Goal: Transaction & Acquisition: Obtain resource

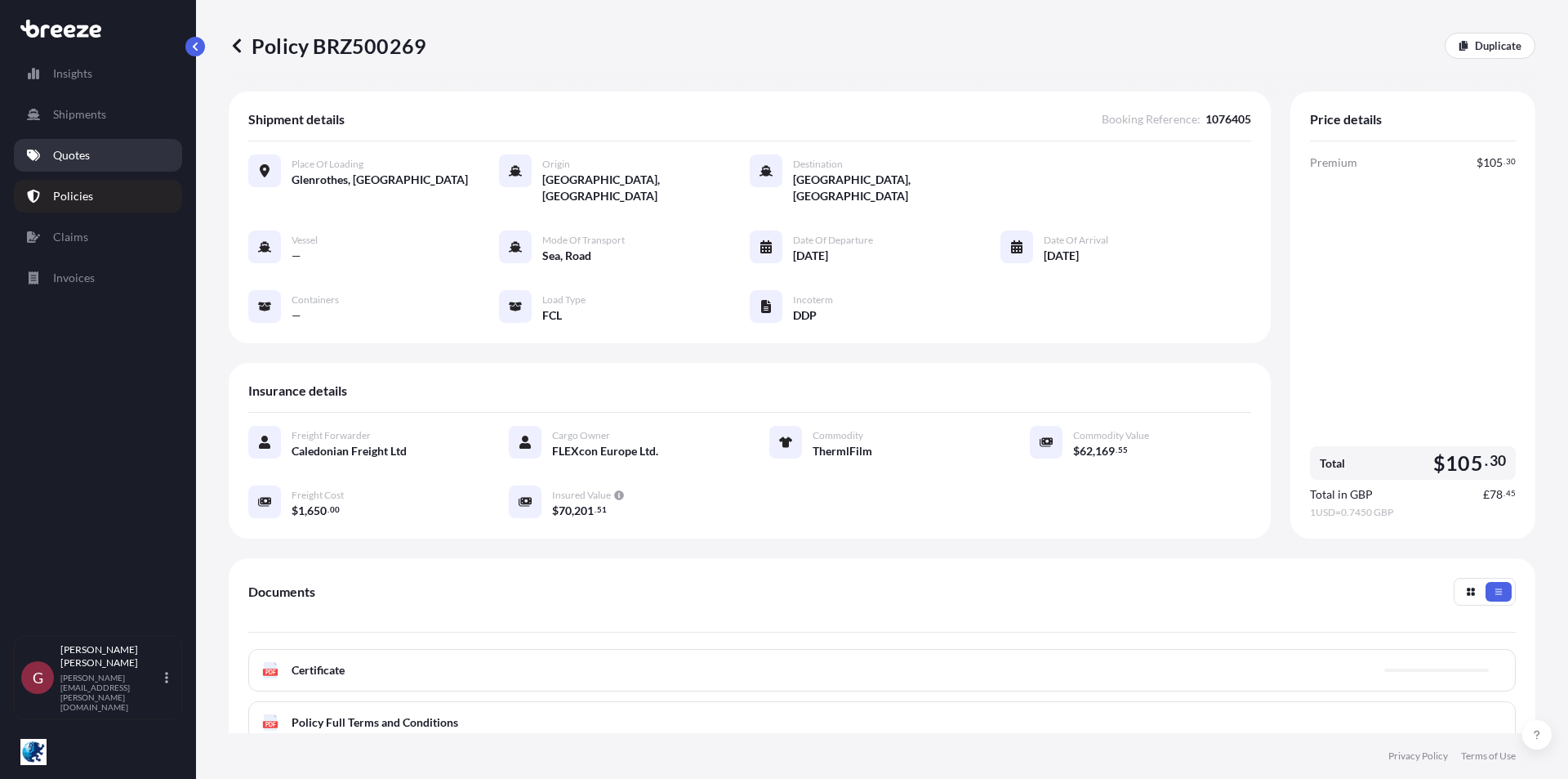
click at [109, 153] on link "Quotes" at bounding box center [98, 155] width 169 height 33
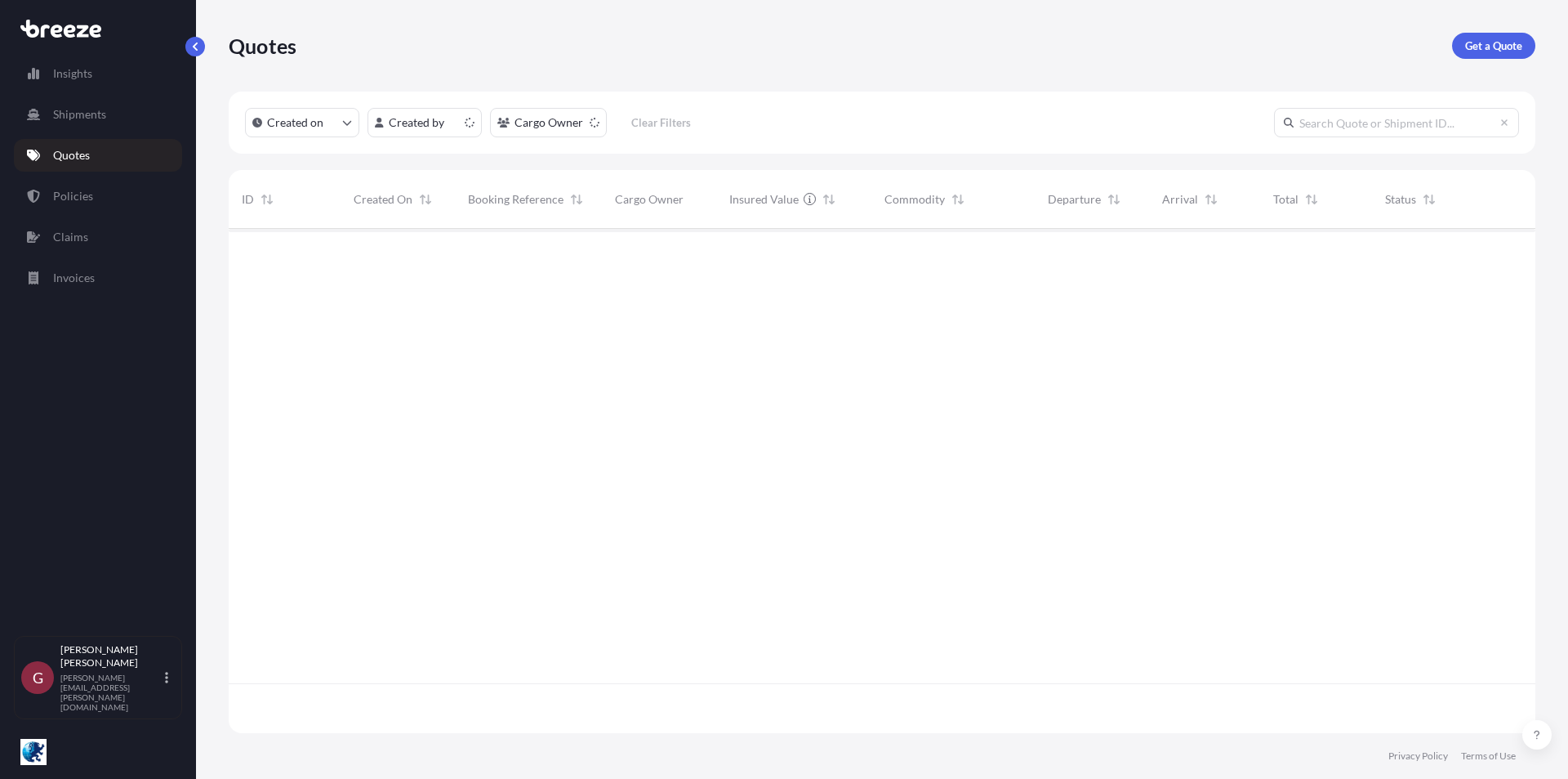
scroll to position [501, 1295]
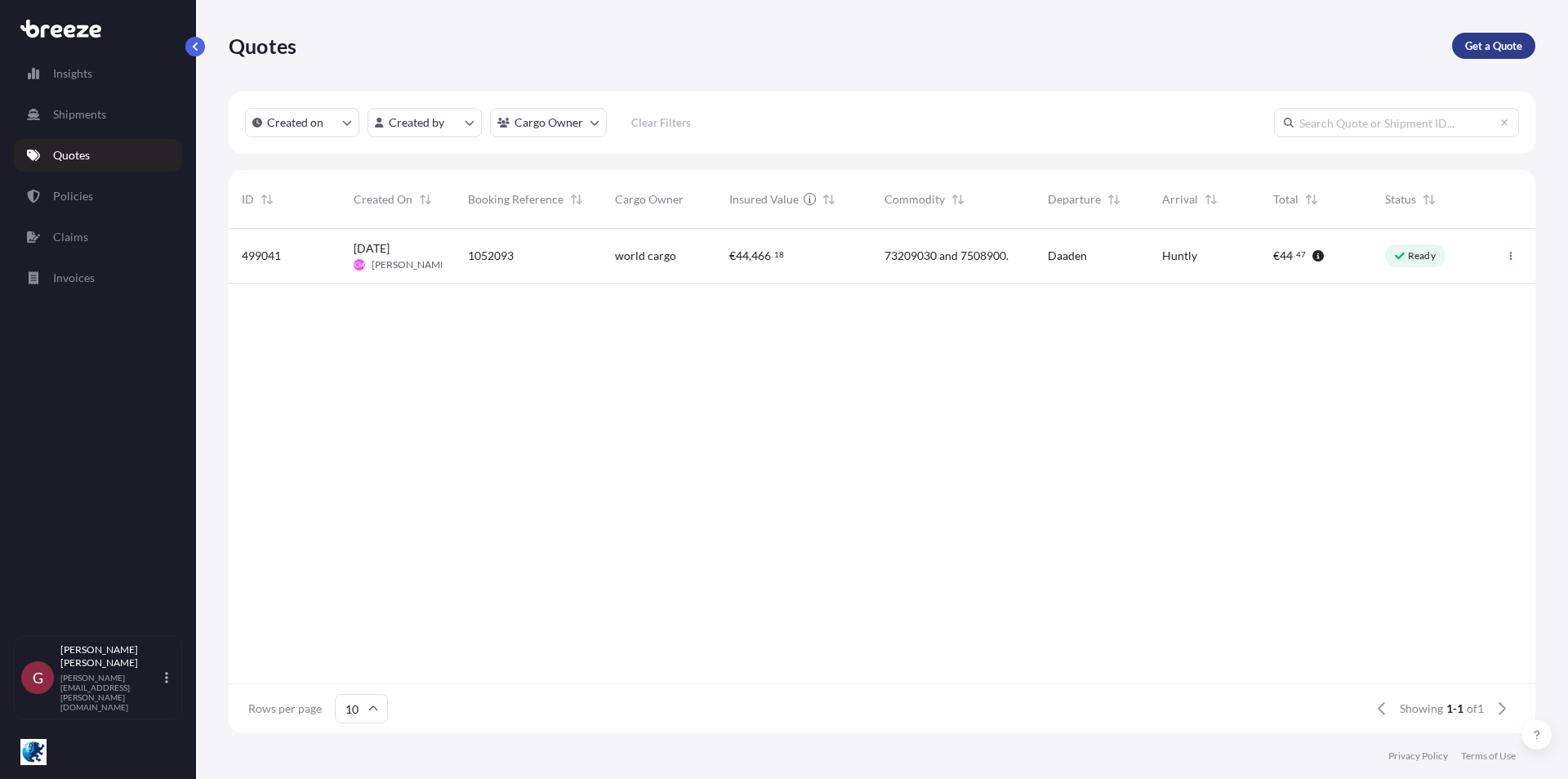
click at [1487, 40] on p "Get a Quote" at bounding box center [1494, 45] width 57 height 17
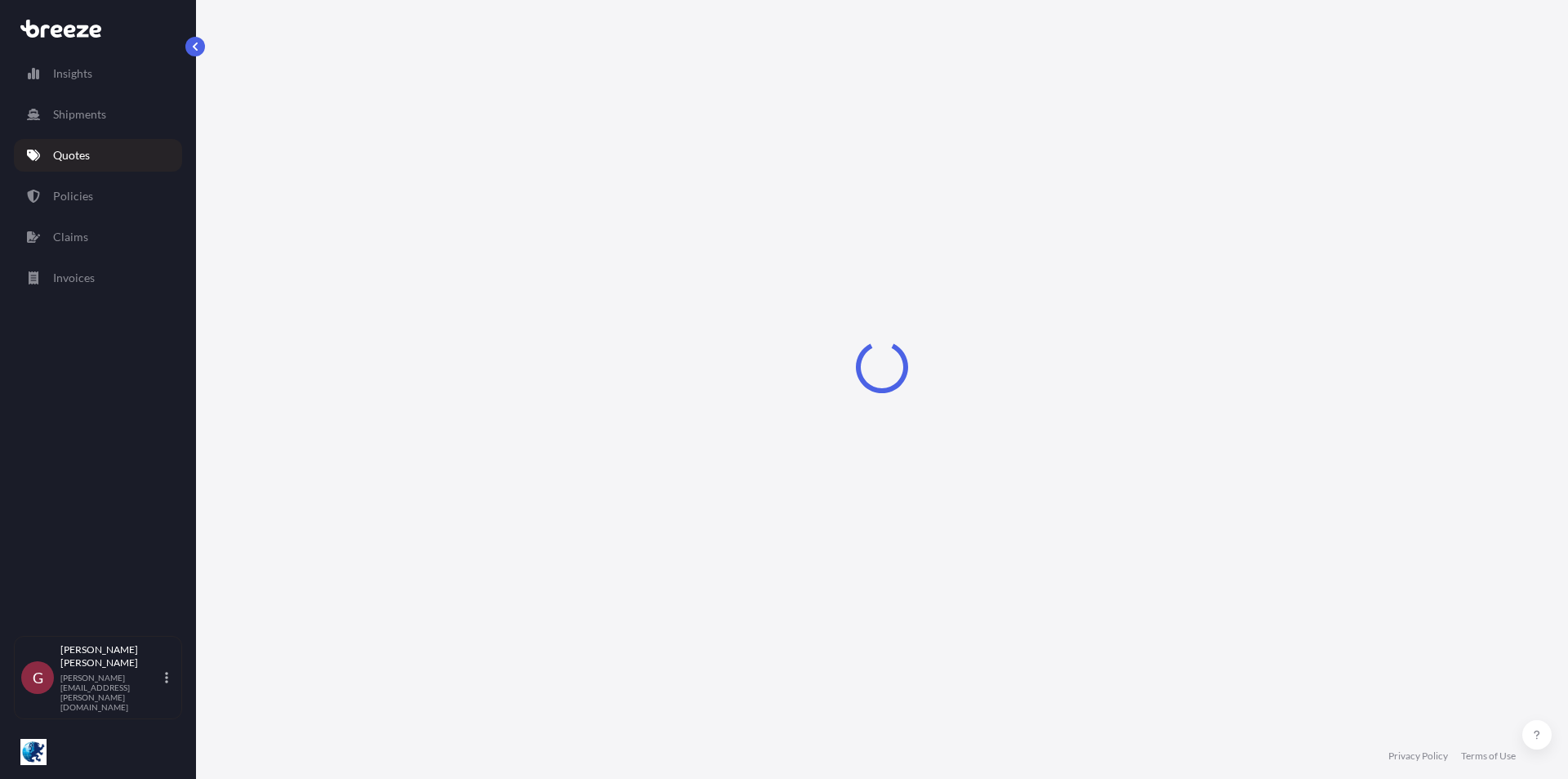
select select "Sea"
select select "1"
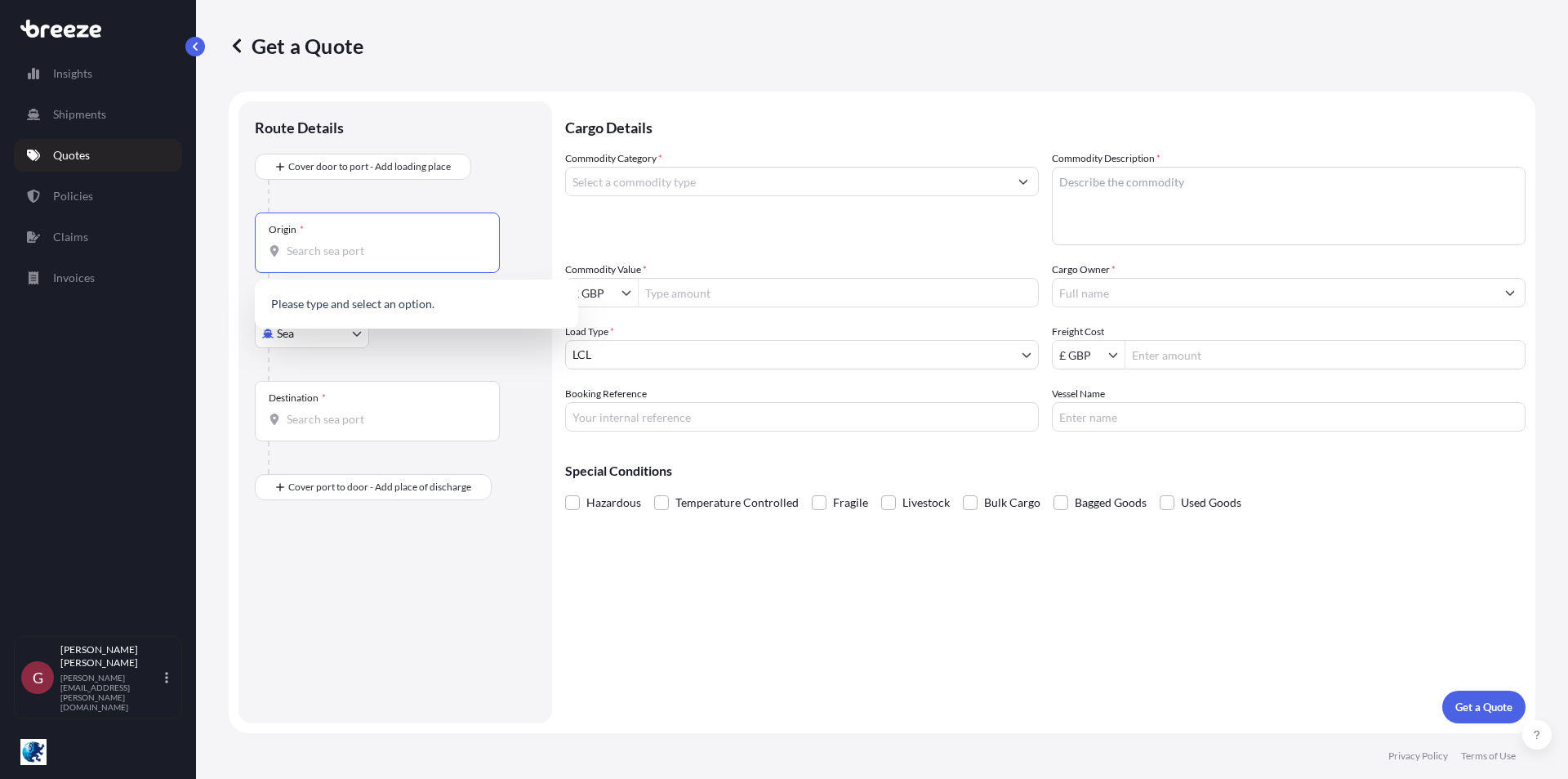
click at [311, 251] on input "Origin *" at bounding box center [383, 250] width 193 height 17
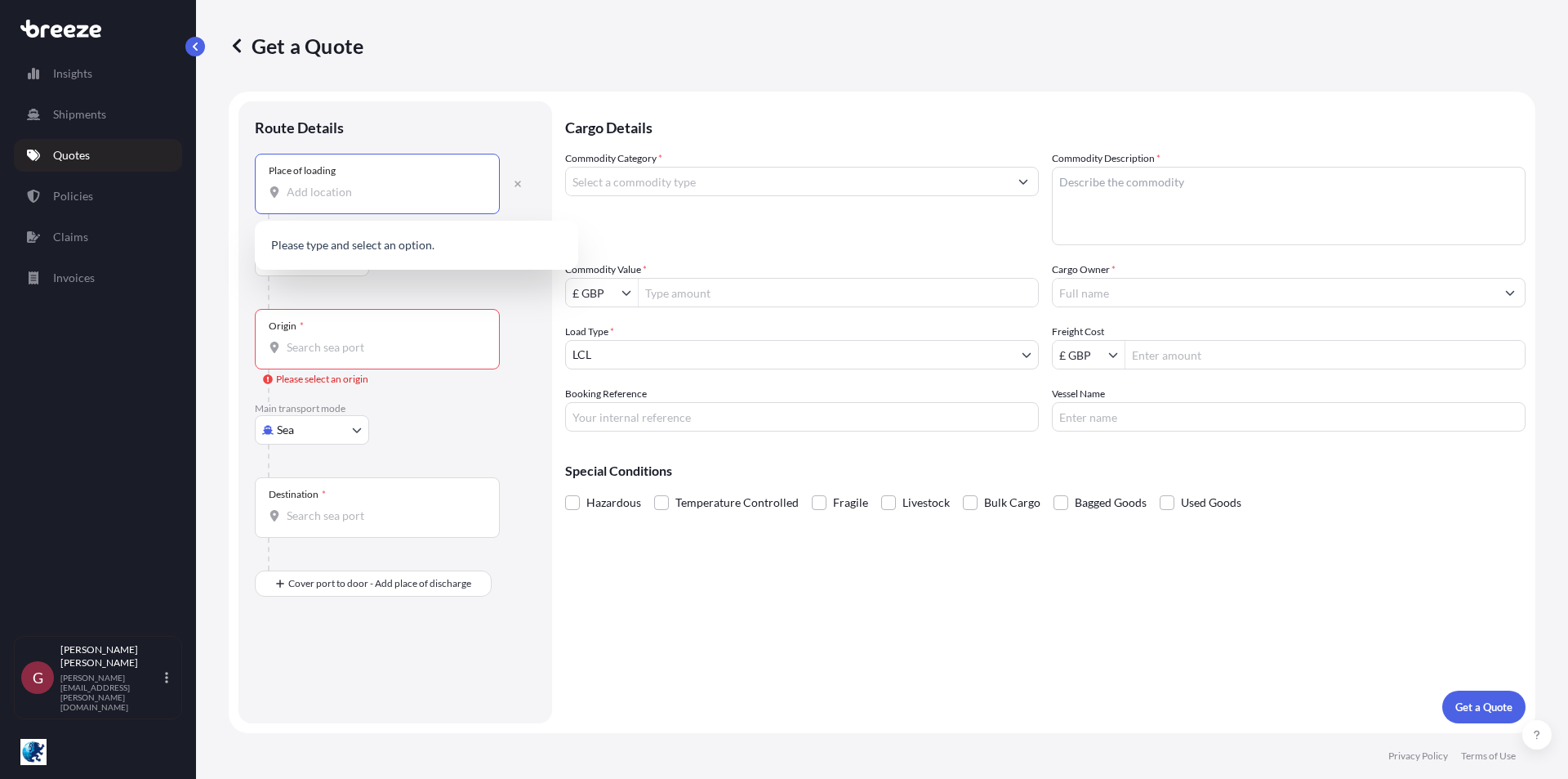
click at [341, 190] on input "Place of loading" at bounding box center [383, 191] width 193 height 17
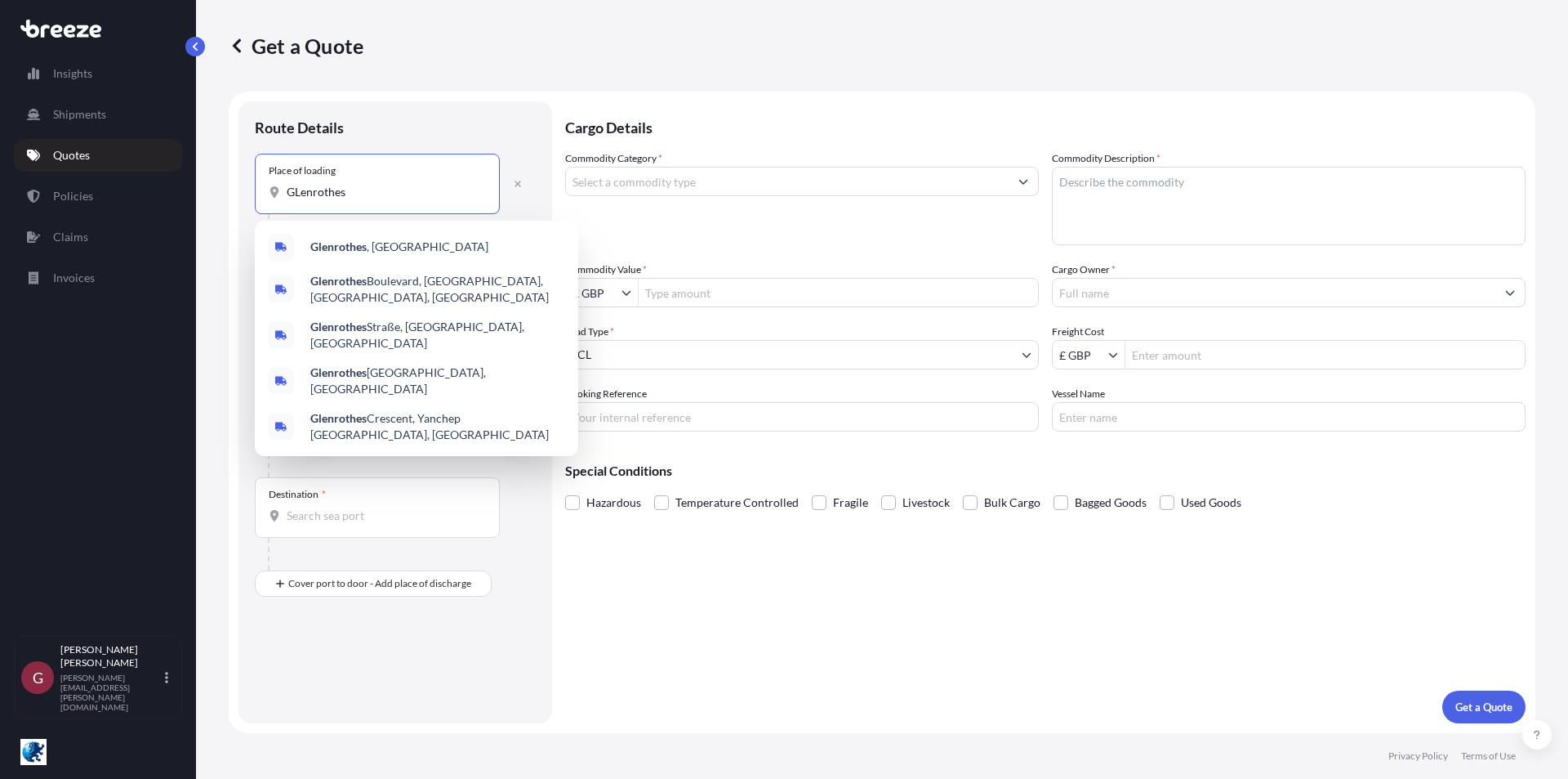
click at [298, 190] on input "GLenrothes" at bounding box center [383, 191] width 193 height 17
click at [371, 250] on span "Glenrothes , [GEOGRAPHIC_DATA]" at bounding box center [399, 247] width 178 height 17
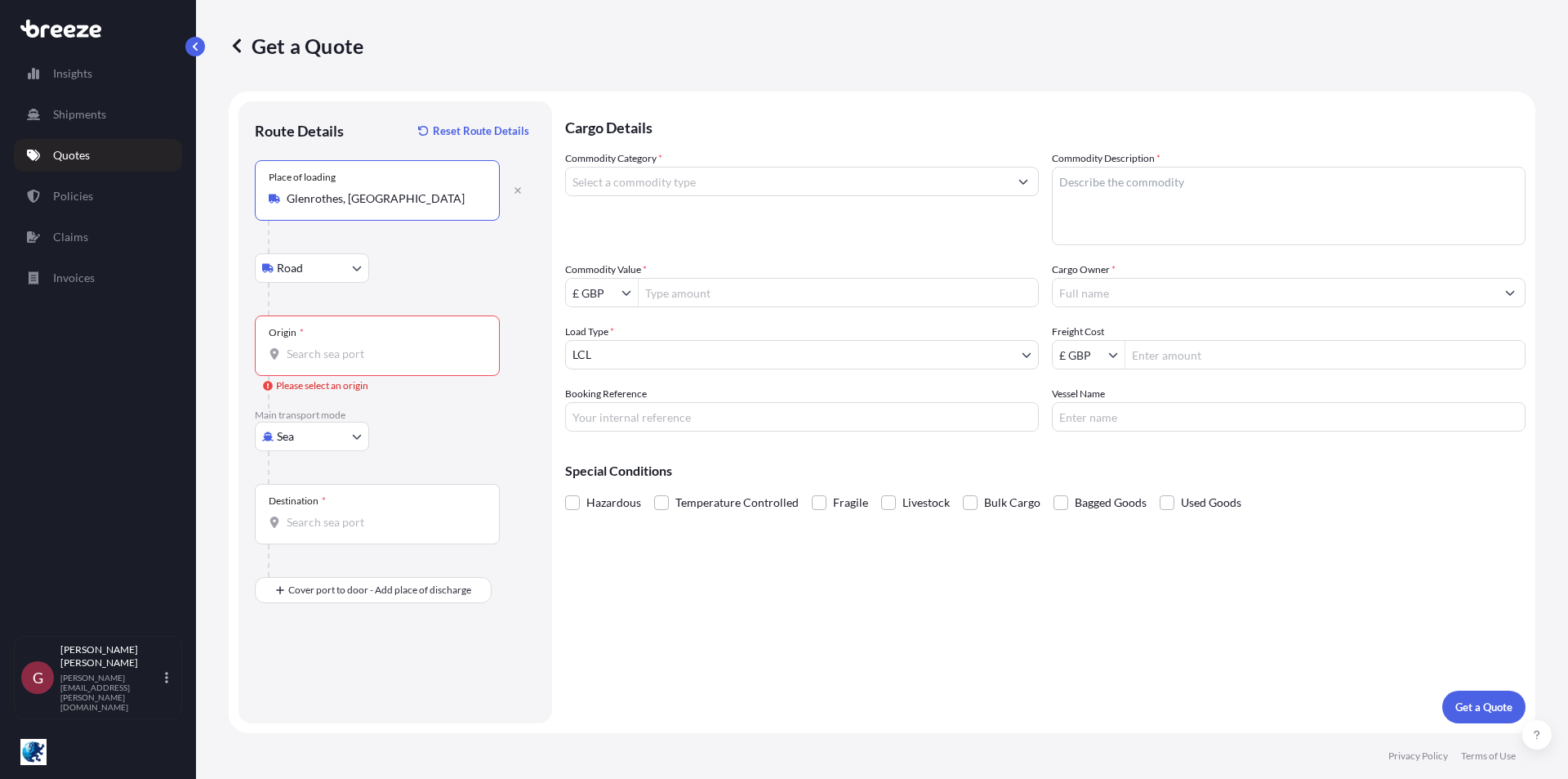
type input "Glenrothes, [GEOGRAPHIC_DATA]"
click at [352, 350] on input "Origin * Please select an origin" at bounding box center [383, 354] width 193 height 17
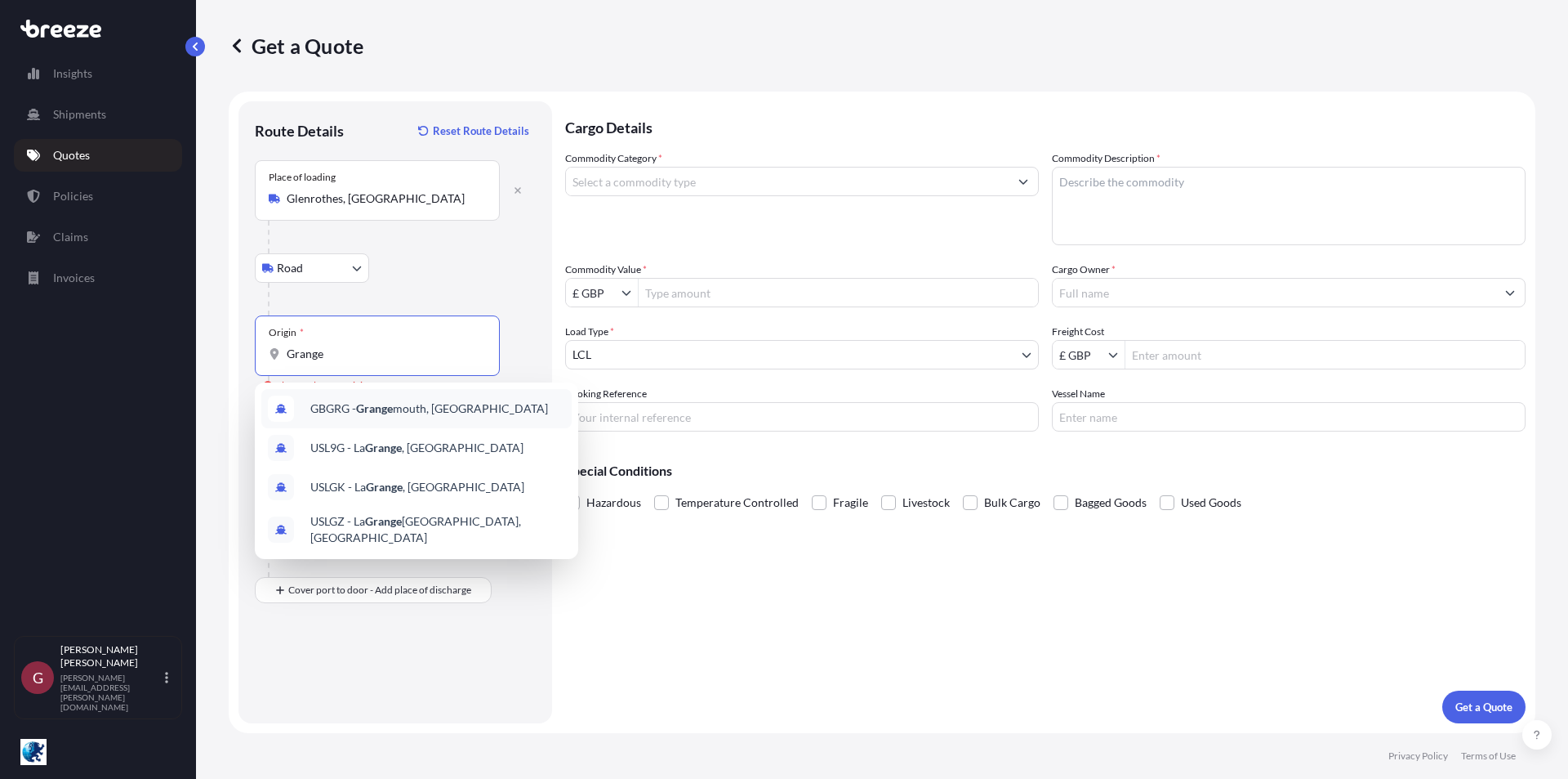
click at [414, 409] on span "GBGRG - Grange mouth, [GEOGRAPHIC_DATA]" at bounding box center [429, 408] width 238 height 17
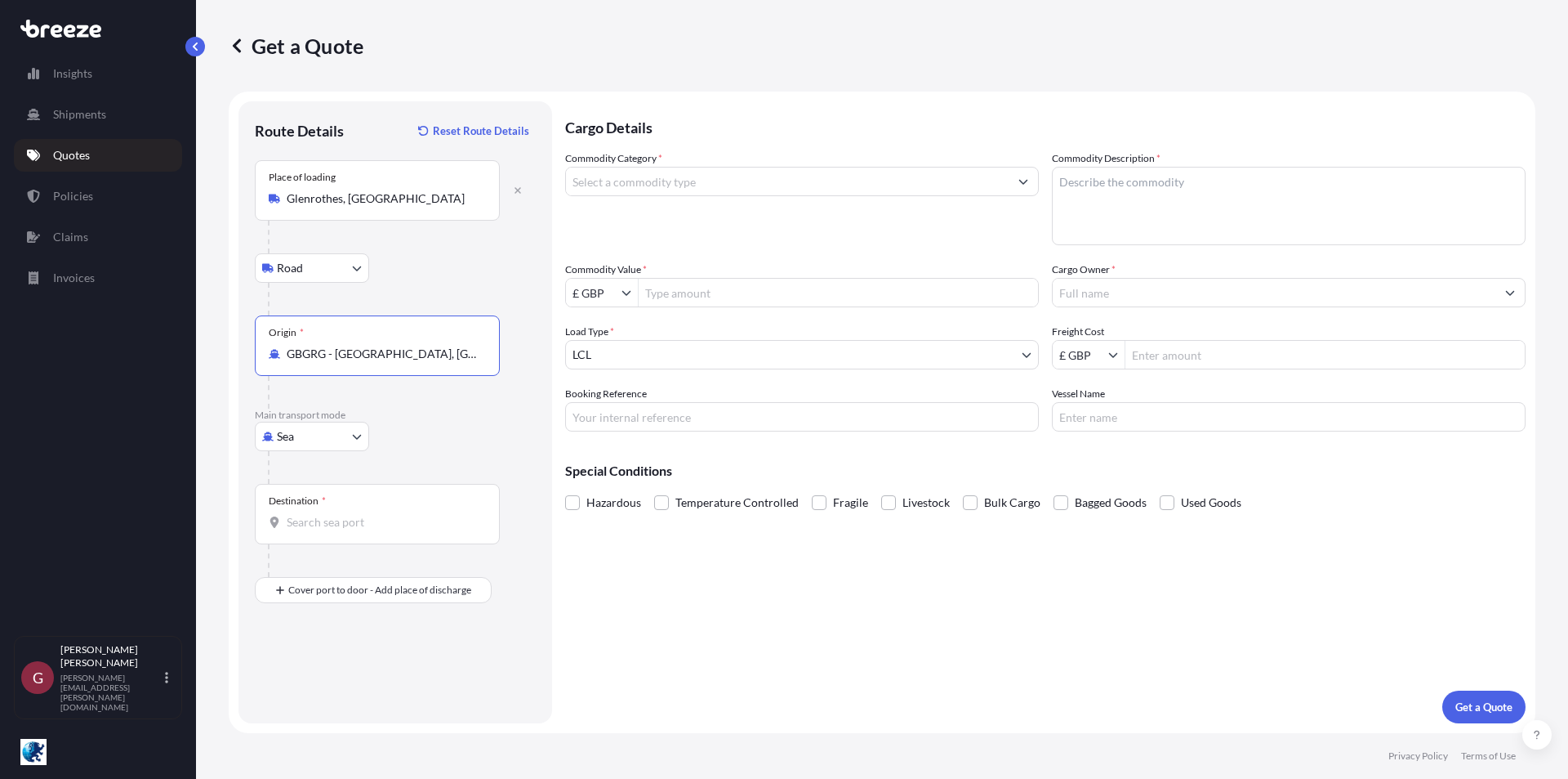
type input "GBGRG - [GEOGRAPHIC_DATA], [GEOGRAPHIC_DATA]"
click at [351, 522] on input "Destination *" at bounding box center [383, 522] width 193 height 17
type input "USCHI / MDW - [GEOGRAPHIC_DATA], [GEOGRAPHIC_DATA]"
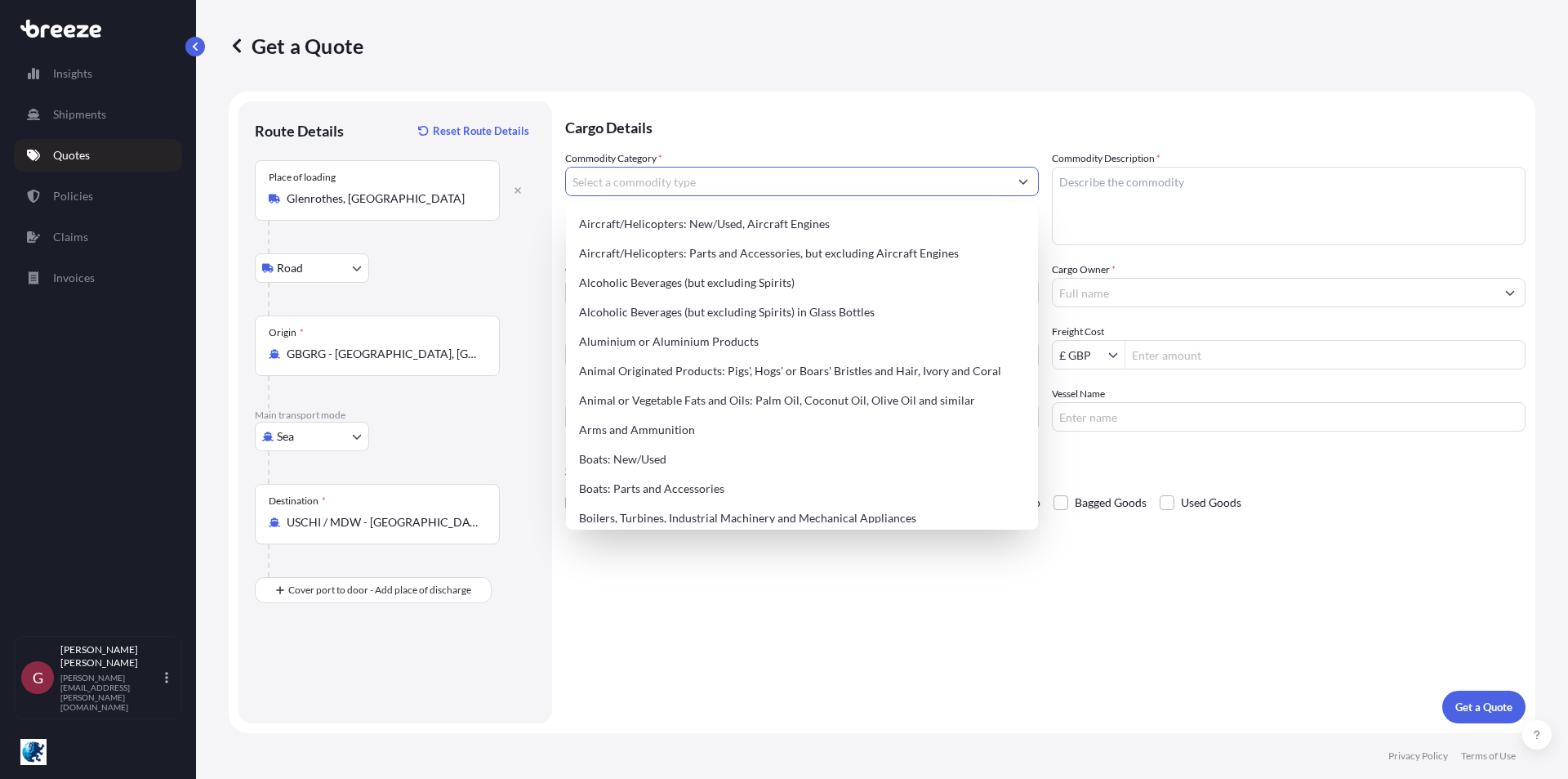
click at [648, 178] on input "Commodity Category *" at bounding box center [786, 181] width 443 height 30
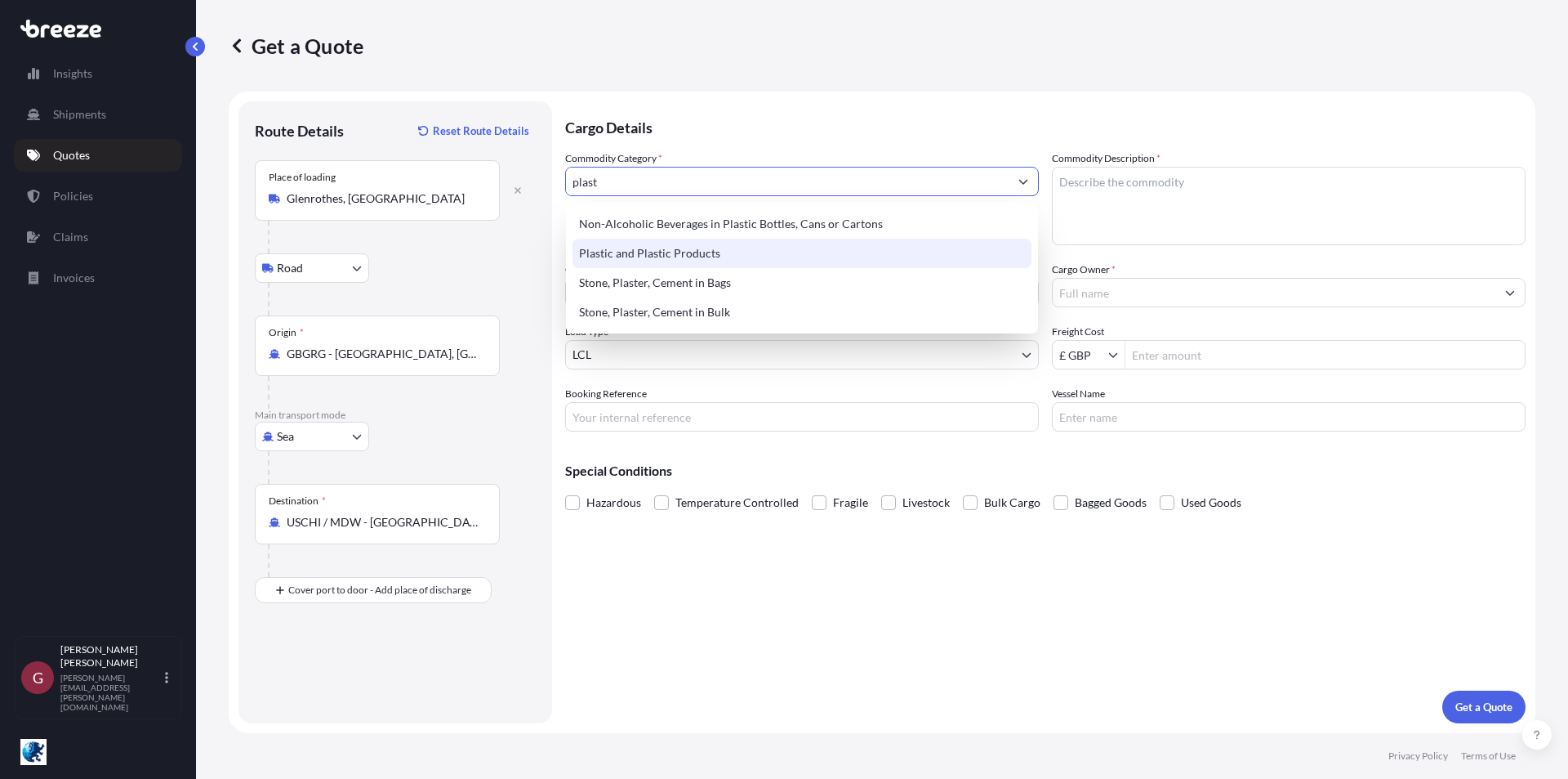
click at [655, 254] on div "Plastic and Plastic Products" at bounding box center [802, 253] width 459 height 30
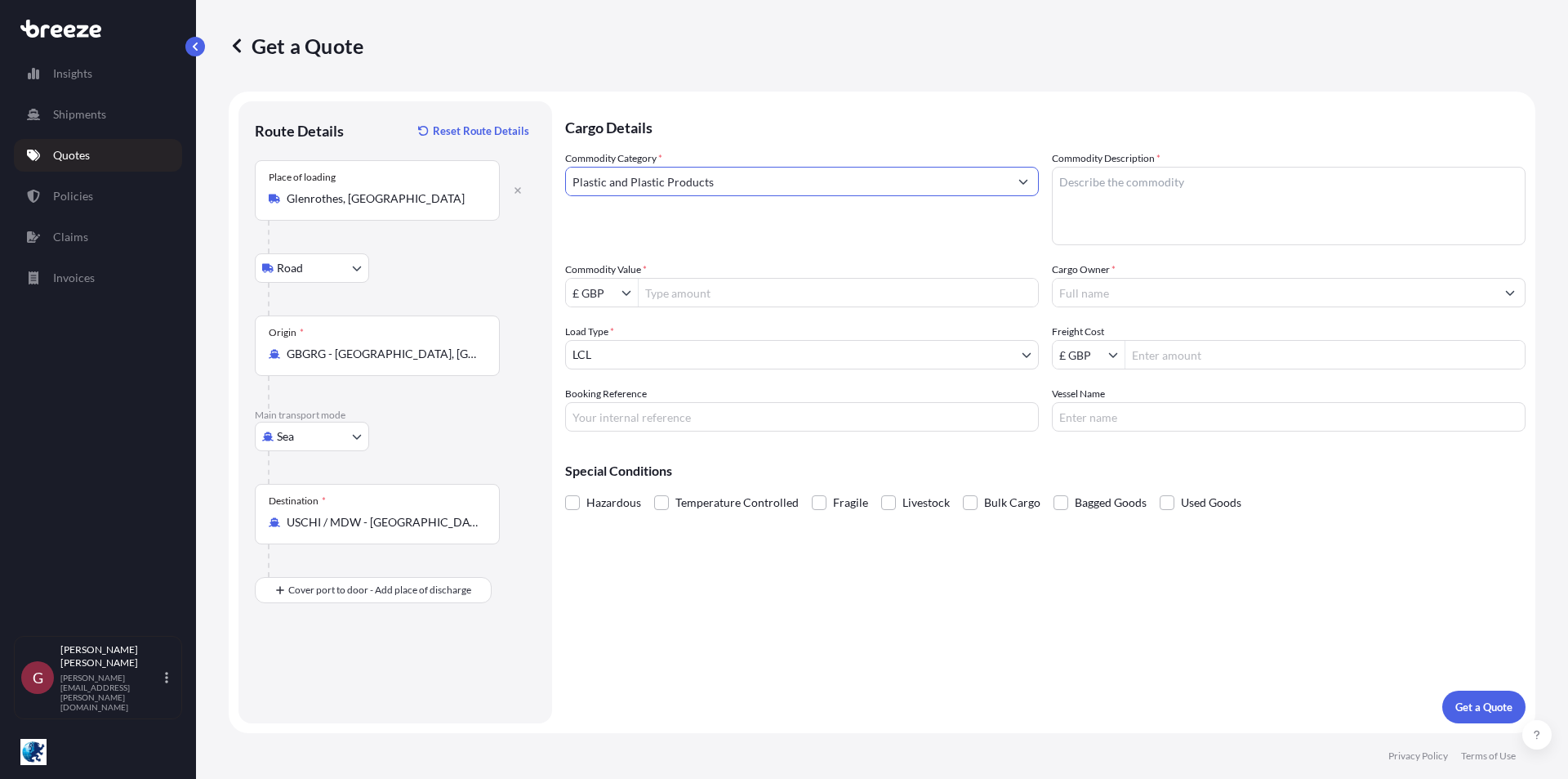
type input "Plastic and Plastic Products"
click at [1118, 184] on textarea "Commodity Description *" at bounding box center [1289, 206] width 474 height 79
type textarea "Flexmark"
click at [608, 390] on div "$ USD" at bounding box center [602, 390] width 65 height 30
type input "$ USD"
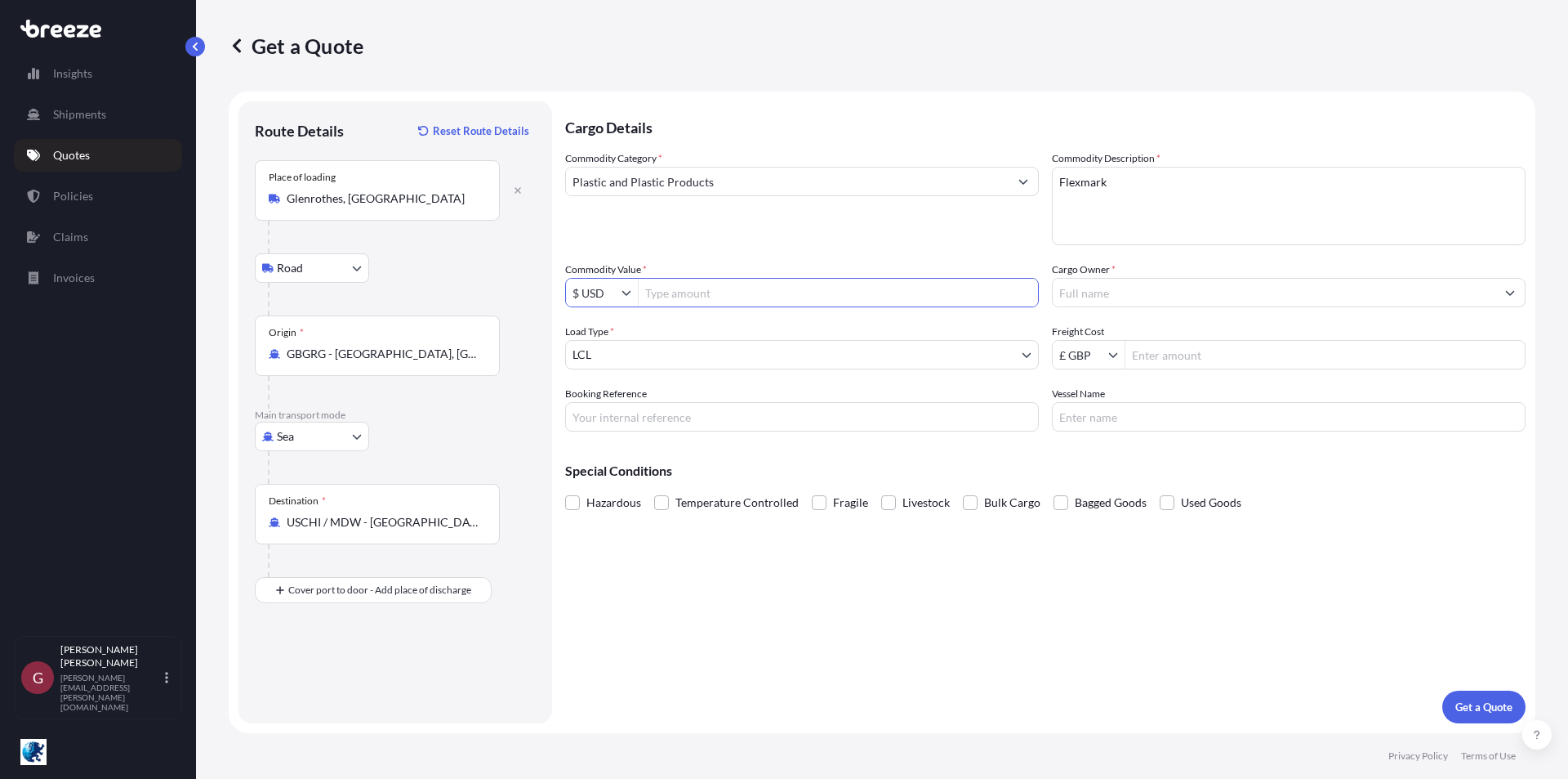
click at [691, 292] on input "Commodity Value *" at bounding box center [838, 293] width 399 height 30
type input "70,262.21"
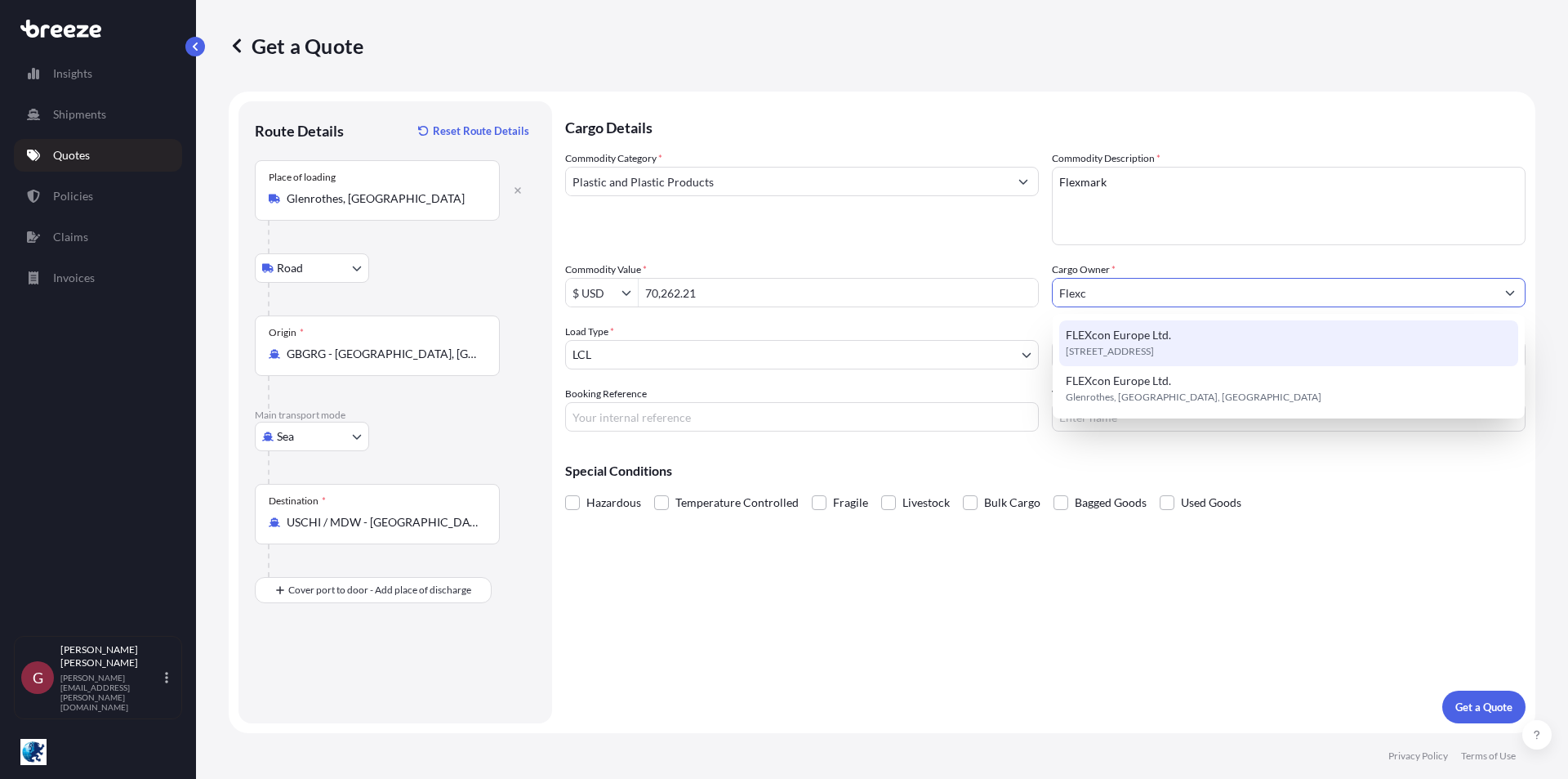
click at [1166, 336] on span "FLEXcon Europe Ltd." at bounding box center [1119, 335] width 105 height 17
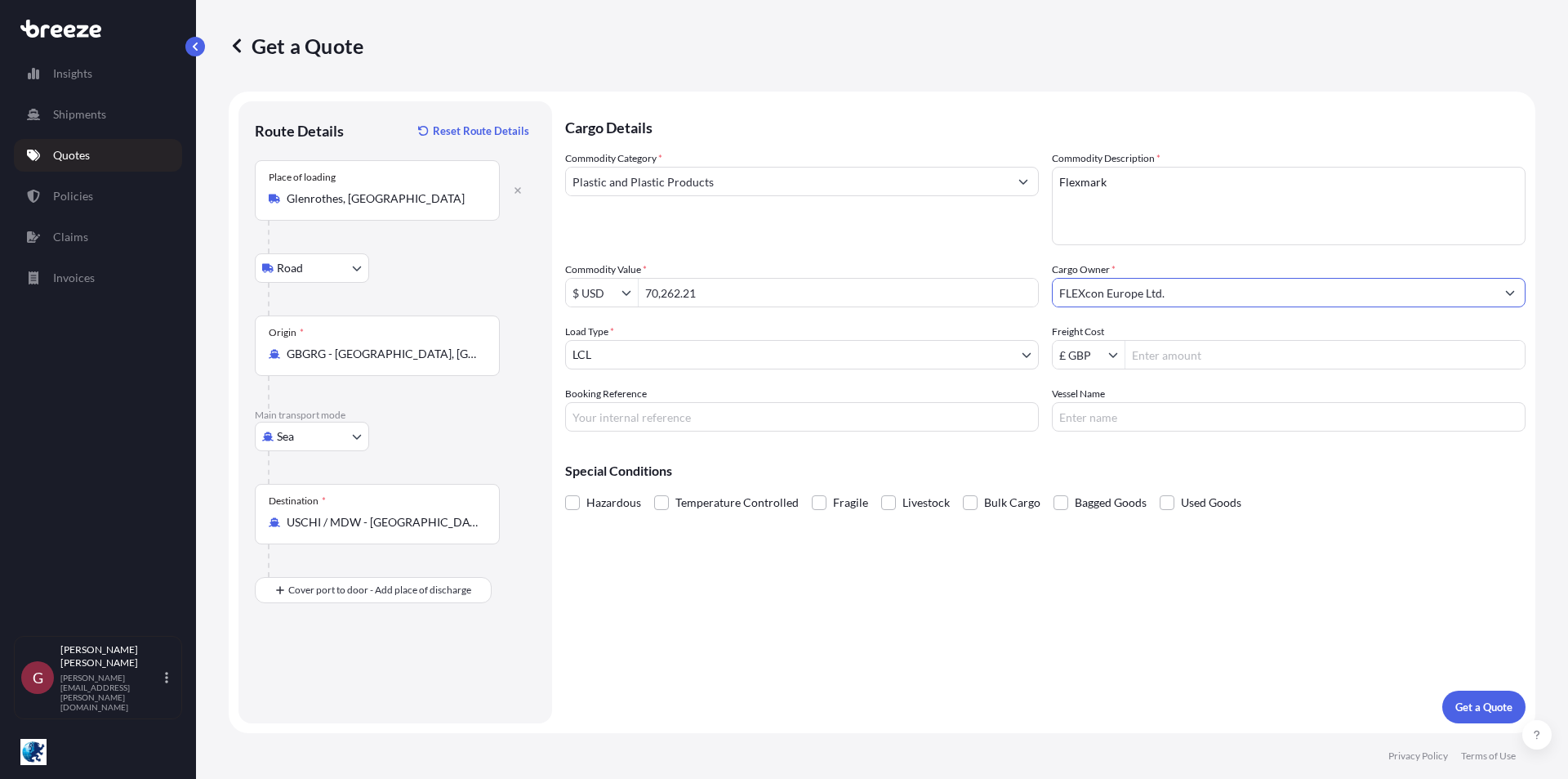
type input "FLEXcon Europe Ltd."
click at [780, 347] on body "70,262.21 15 options available. 5 options available. 0 options available. 2 opt…" at bounding box center [784, 390] width 1568 height 779
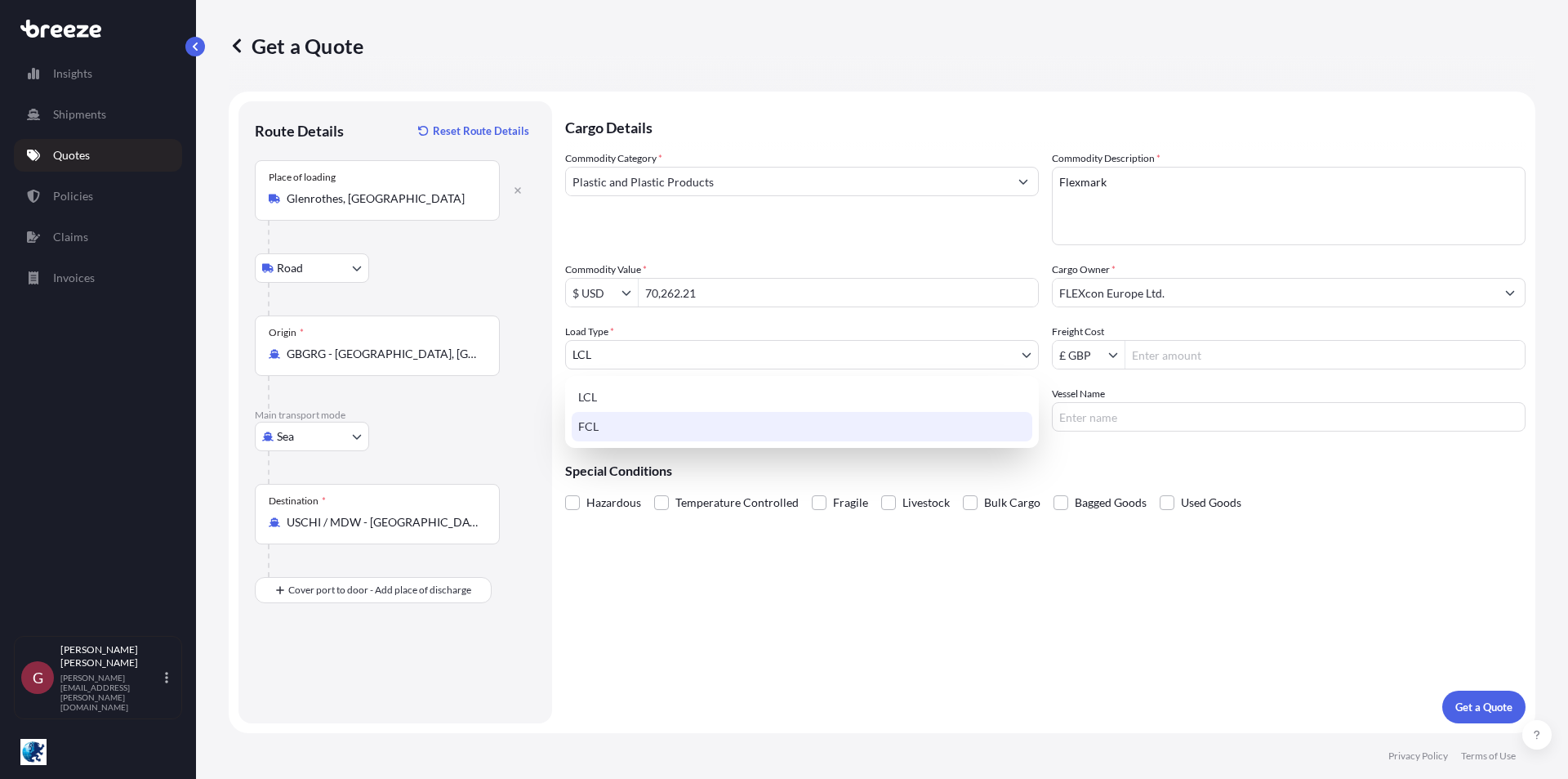
click at [652, 430] on div "FCL" at bounding box center [801, 427] width 460 height 30
select select "2"
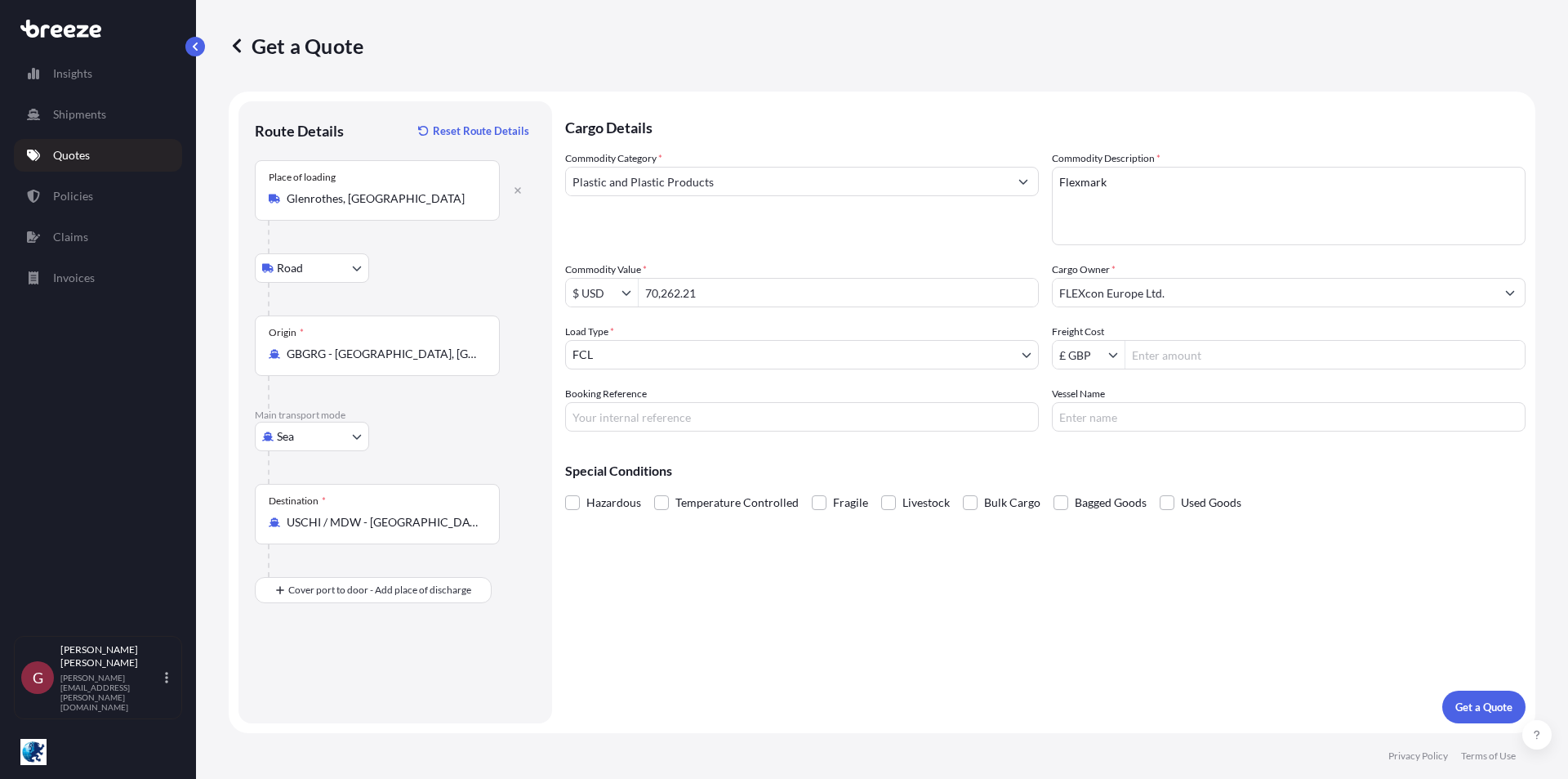
click at [1076, 359] on input "£ GBP" at bounding box center [1080, 355] width 55 height 30
click at [1083, 452] on div "$ USD" at bounding box center [1089, 453] width 65 height 30
type input "$ USD"
click at [1194, 356] on input "Freight Cost" at bounding box center [1325, 355] width 399 height 30
type input "4,500"
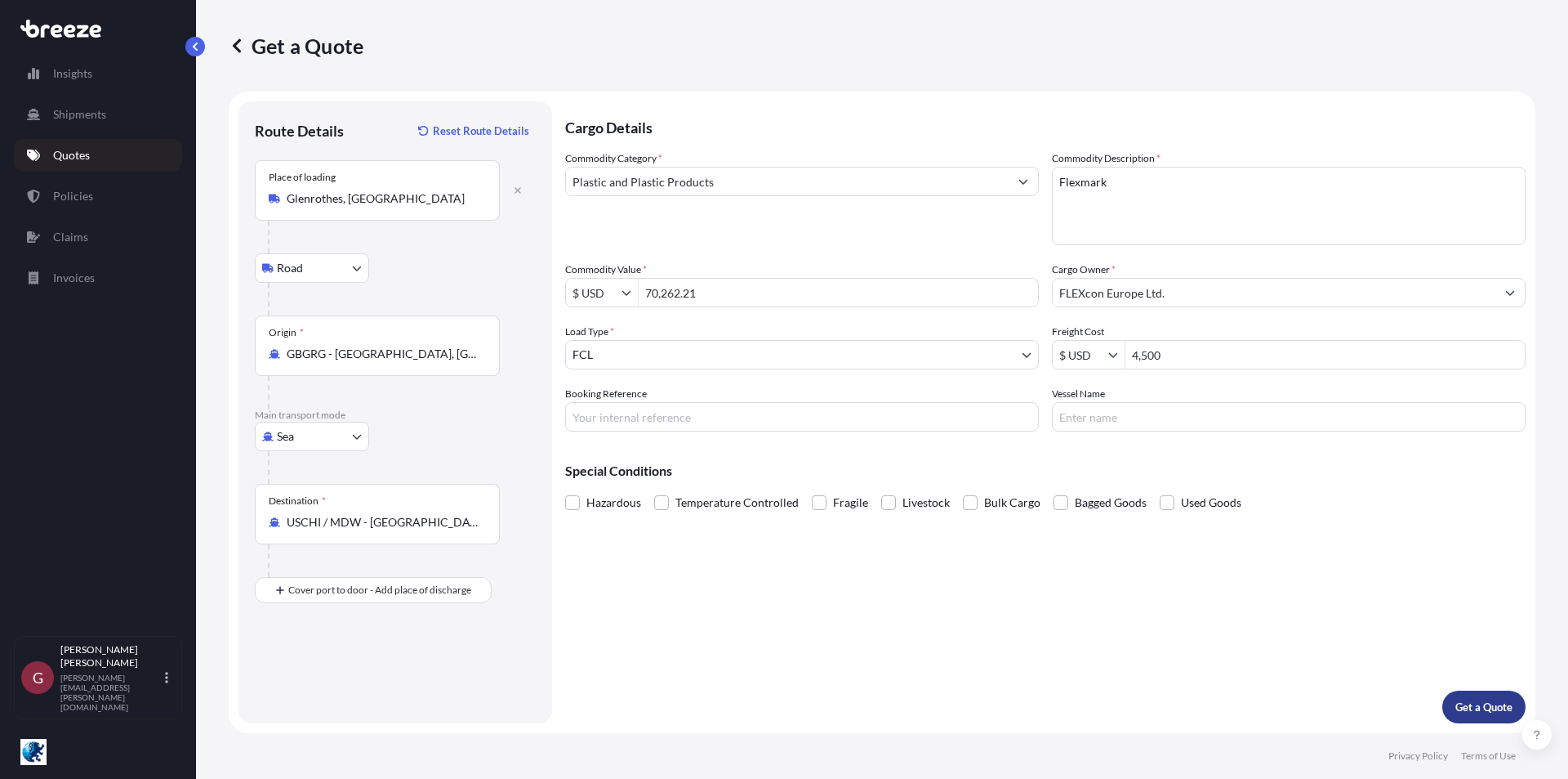
click at [1494, 712] on p "Get a Quote" at bounding box center [1484, 707] width 57 height 17
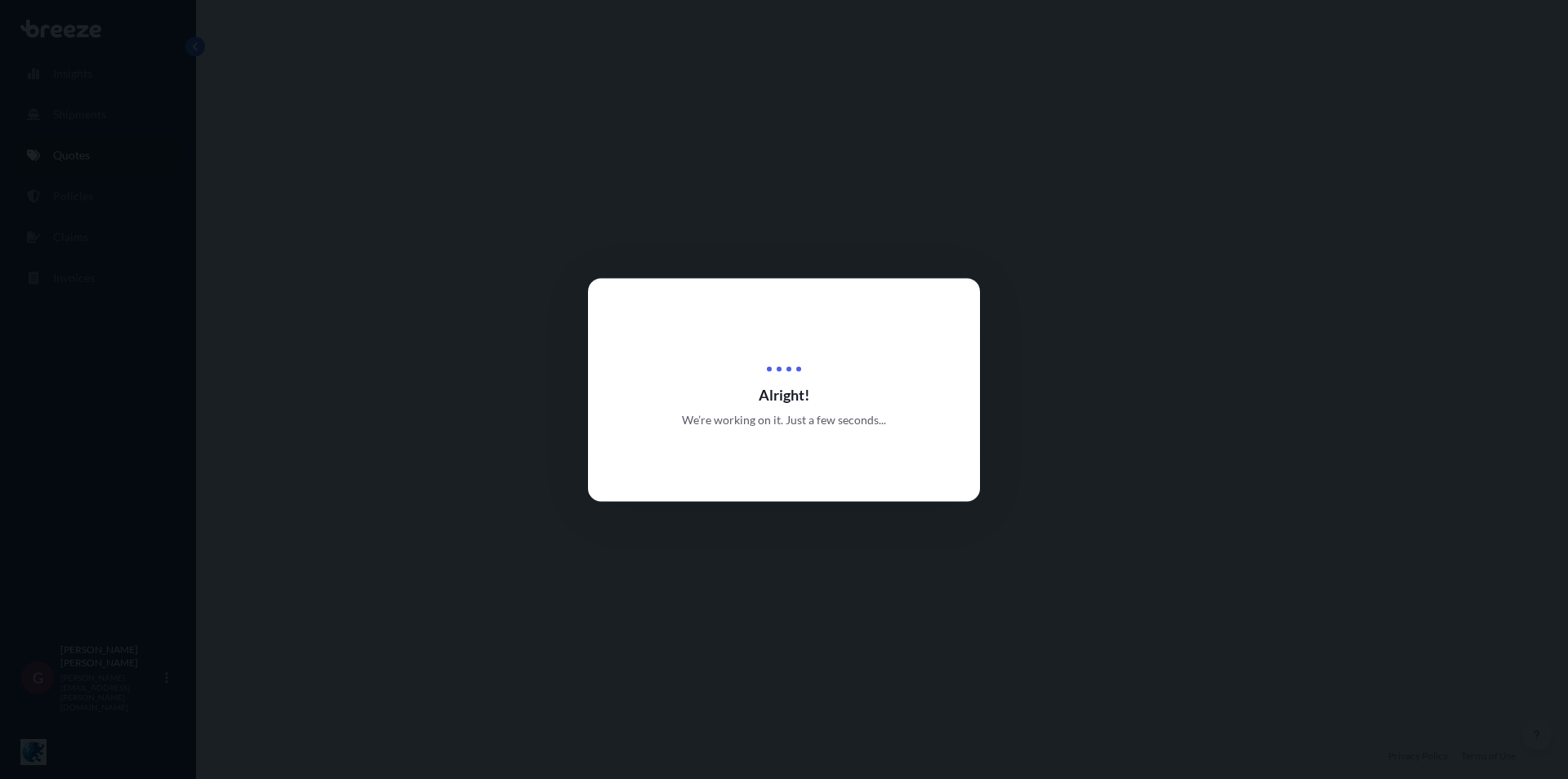
select select "Road"
select select "Sea"
select select "2"
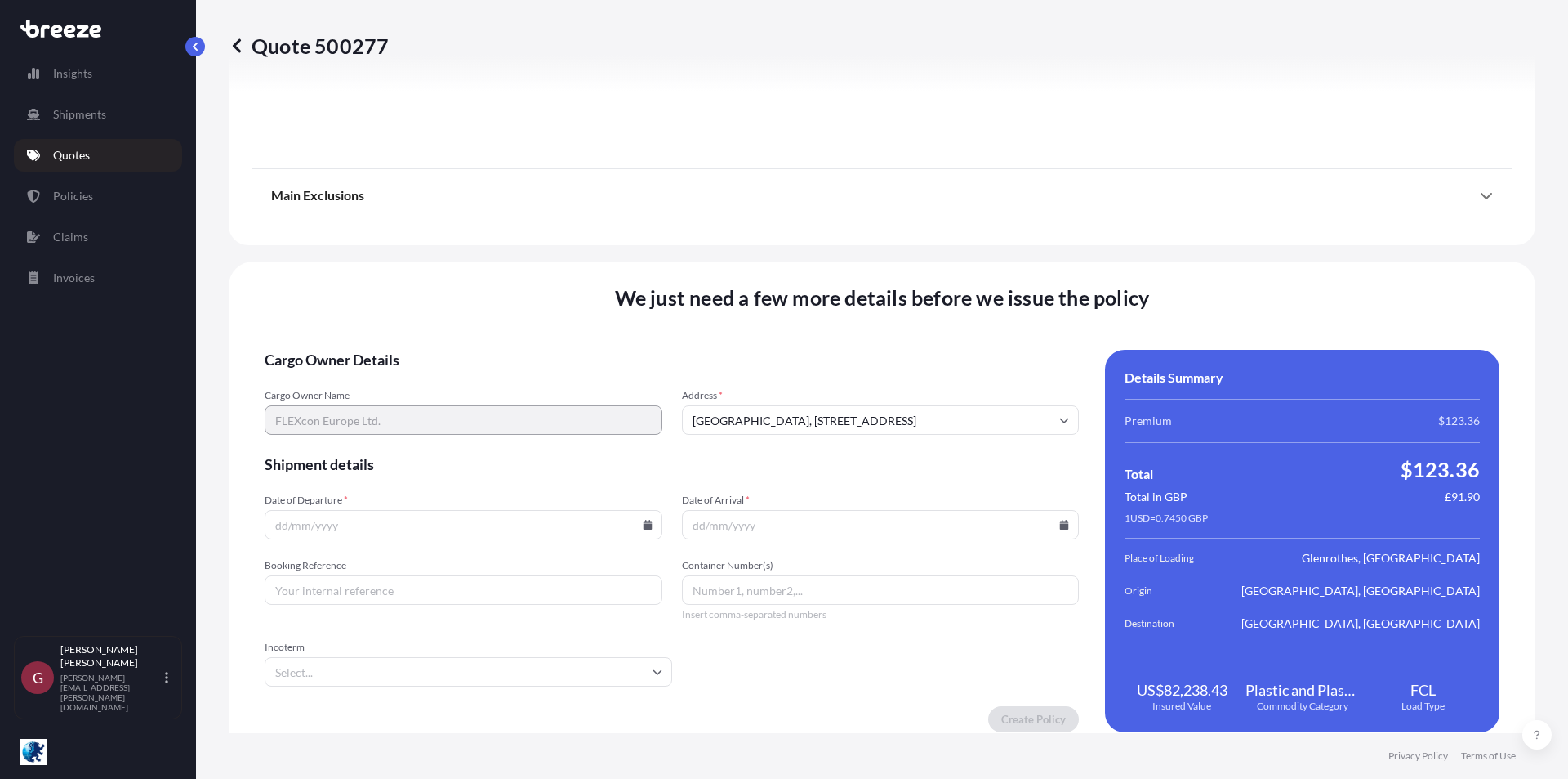
scroll to position [1946, 0]
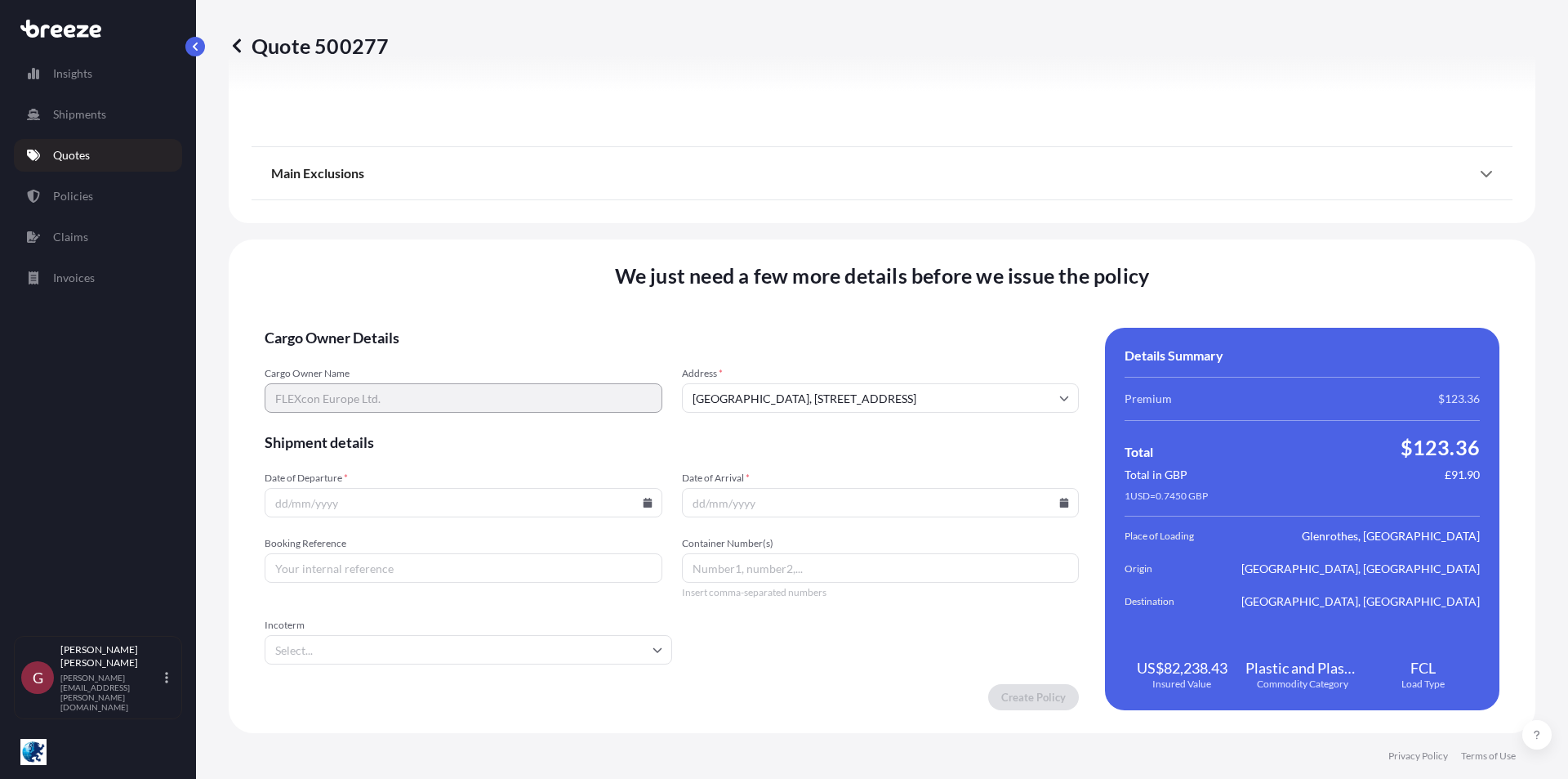
click at [648, 505] on input "Date of Departure *" at bounding box center [464, 503] width 398 height 30
click at [644, 504] on icon at bounding box center [647, 503] width 9 height 10
click at [420, 415] on button "1" at bounding box center [423, 419] width 27 height 27
type input "[DATE]"
click at [827, 515] on input "Date of Arrival *" at bounding box center [881, 503] width 398 height 30
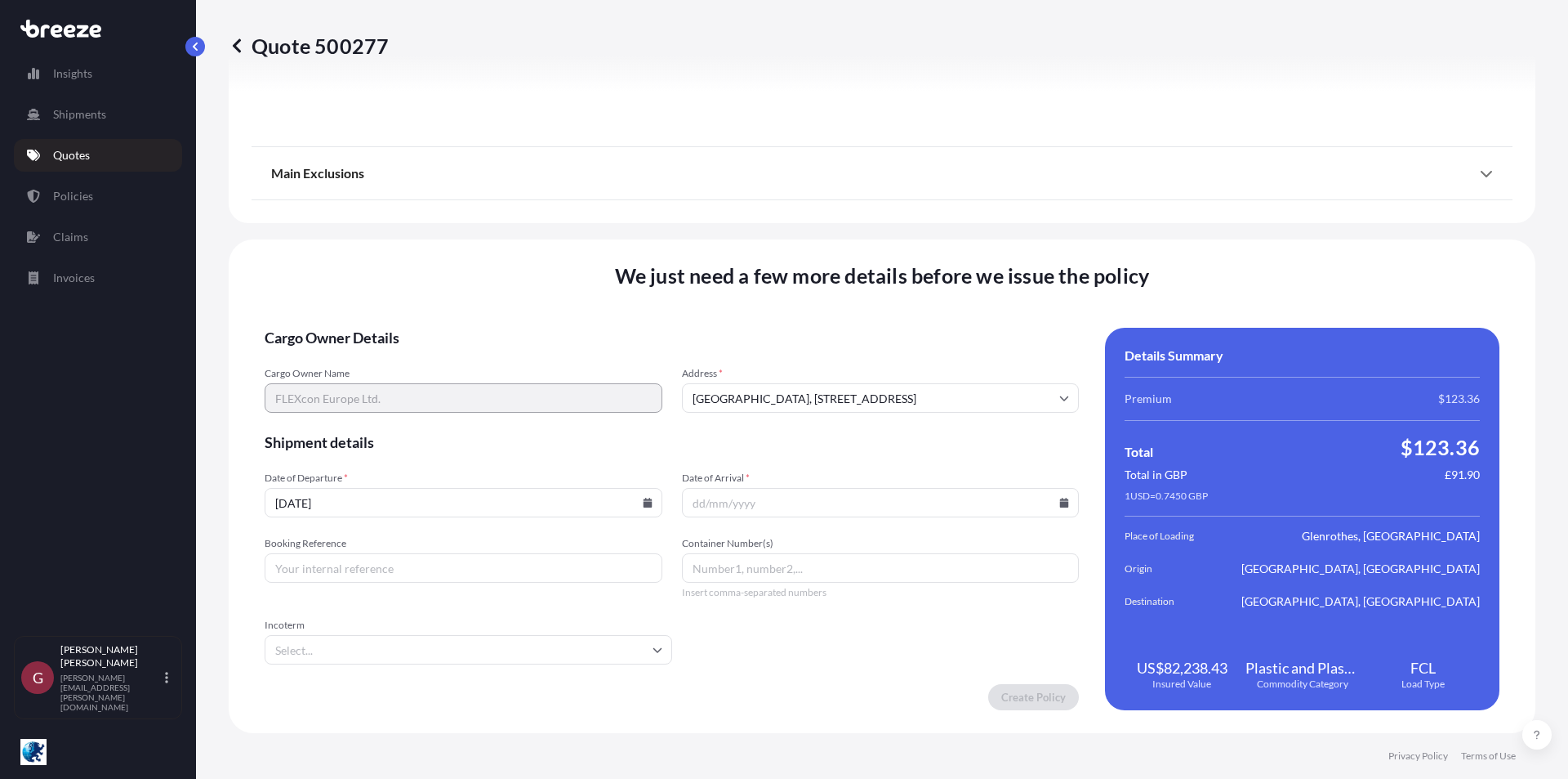
click at [1060, 504] on icon at bounding box center [1064, 503] width 9 height 10
click at [987, 234] on button at bounding box center [986, 227] width 27 height 27
click at [914, 321] on button "7" at bounding box center [913, 325] width 27 height 27
type input "[DATE]"
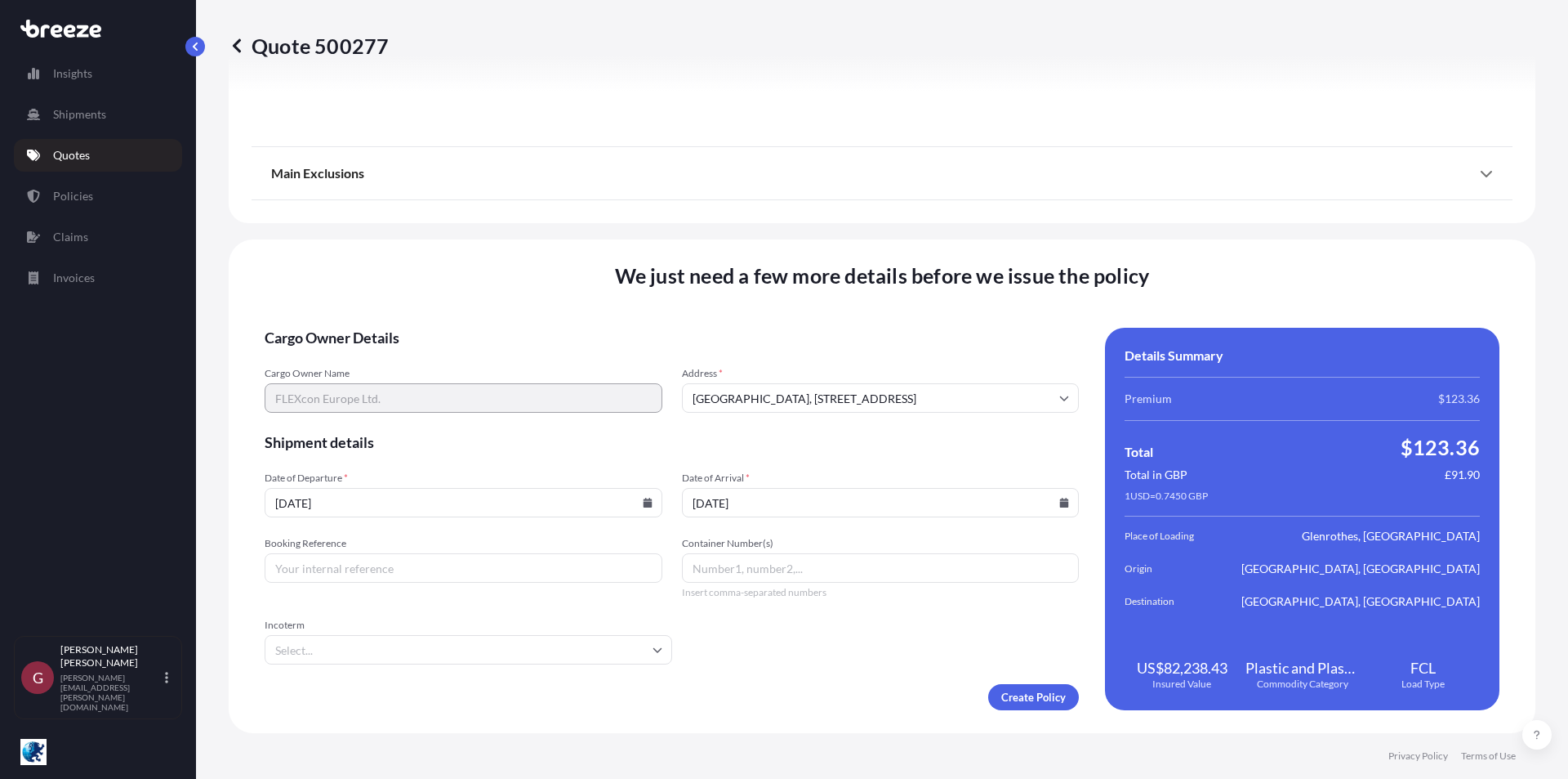
click at [358, 651] on input "Incoterm" at bounding box center [469, 650] width 408 height 30
click at [327, 482] on li "CIF" at bounding box center [466, 488] width 390 height 31
click at [377, 580] on input "Booking Reference" at bounding box center [464, 568] width 398 height 30
type input "1076505"
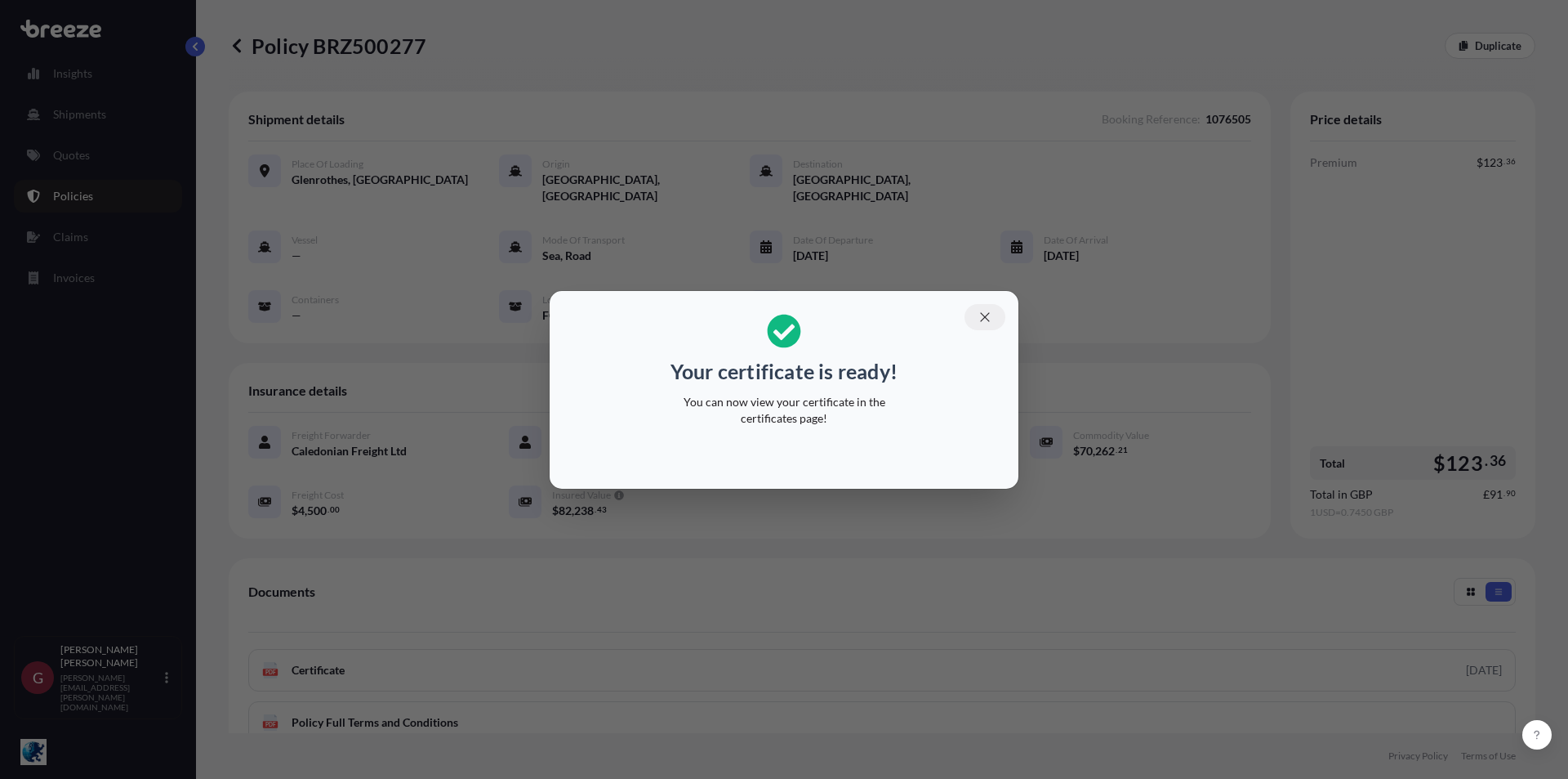
click at [986, 321] on icon "button" at bounding box center [985, 317] width 15 height 15
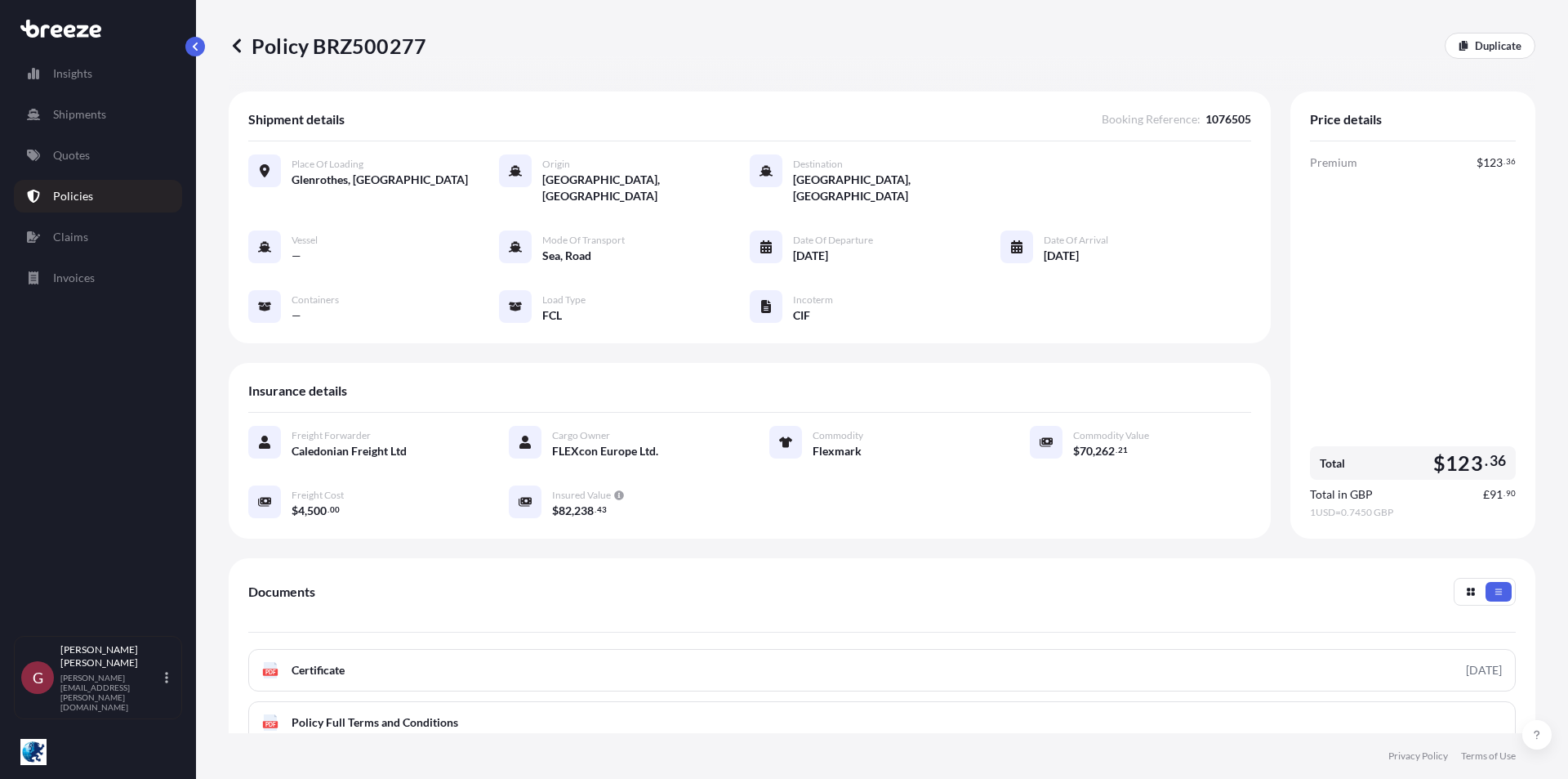
scroll to position [188, 0]
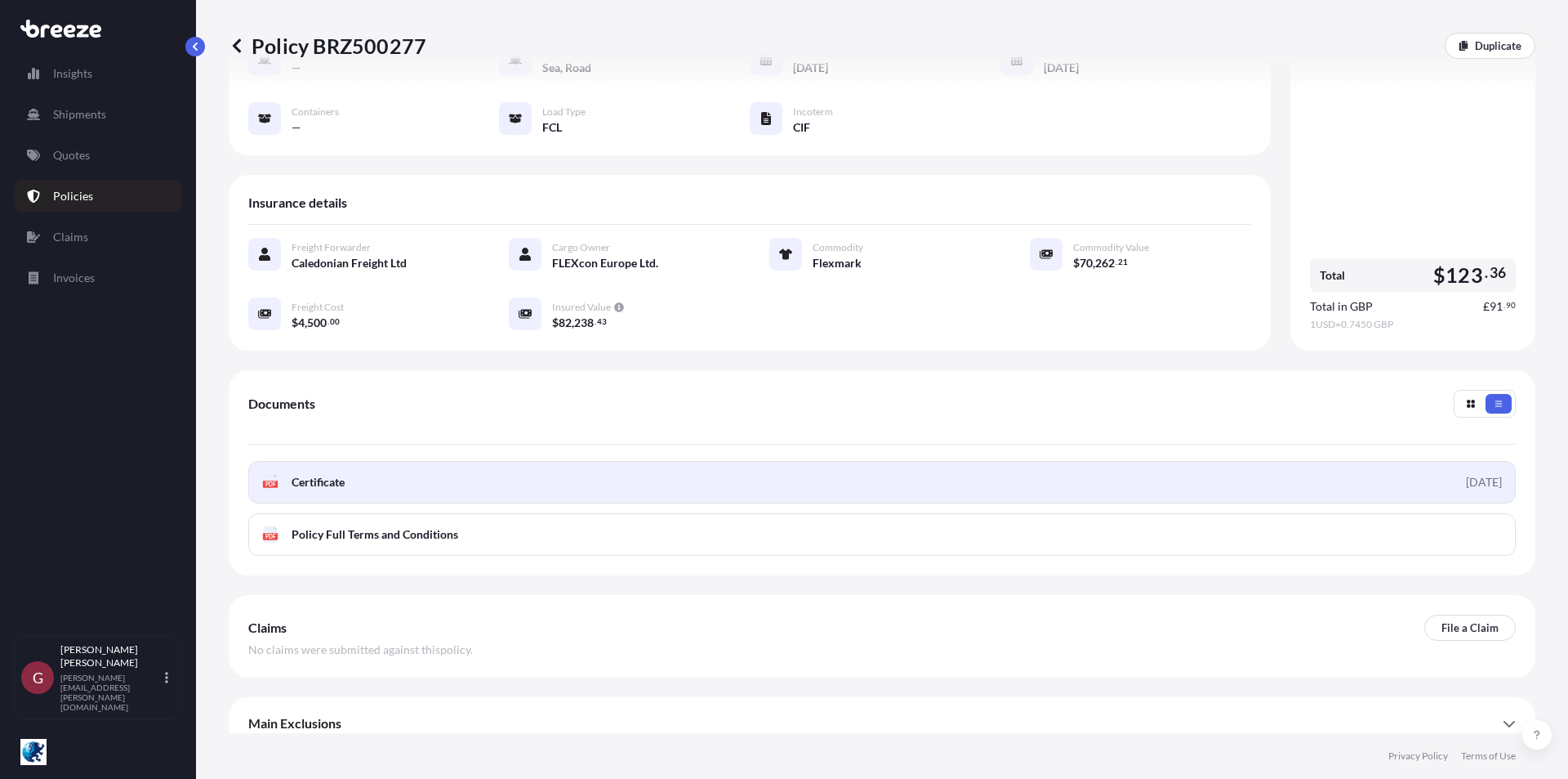
click at [1477, 474] on div "[DATE]" at bounding box center [1484, 482] width 35 height 17
